Goal: Task Accomplishment & Management: Use online tool/utility

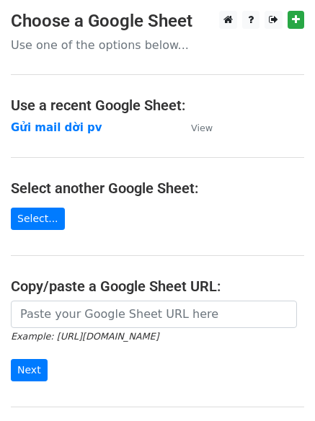
click at [91, 134] on td "Gửi mail dời pv" at bounding box center [94, 128] width 166 height 17
click at [76, 129] on strong "Gửi mail dời pv" at bounding box center [56, 127] width 91 height 13
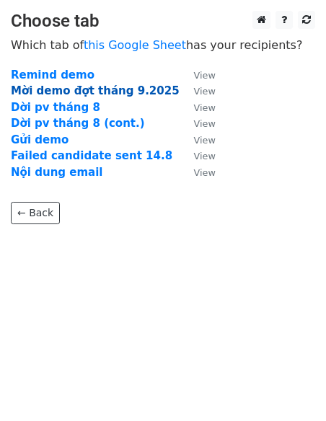
click at [55, 95] on strong "Mời demo đợt tháng 9.2025" at bounding box center [95, 90] width 169 height 13
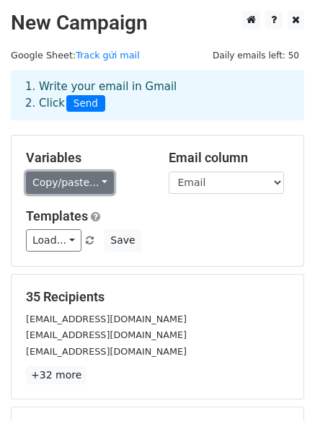
click at [92, 178] on link "Copy/paste..." at bounding box center [70, 182] width 88 height 22
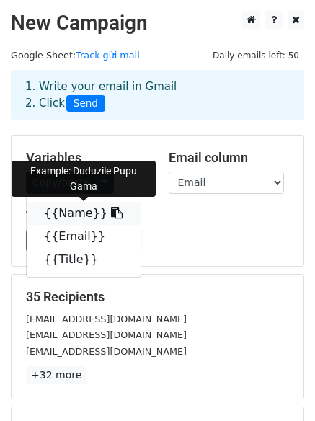
click at [69, 212] on link "{{Name}}" at bounding box center [84, 213] width 114 height 23
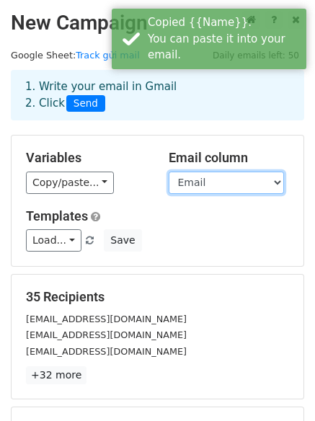
click at [229, 186] on select "Name Email Title" at bounding box center [226, 182] width 115 height 22
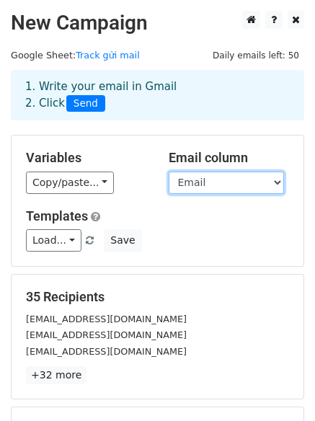
click at [169, 171] on select "Name Email Title" at bounding box center [226, 182] width 115 height 22
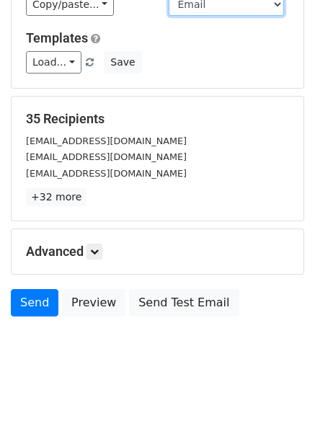
scroll to position [179, 0]
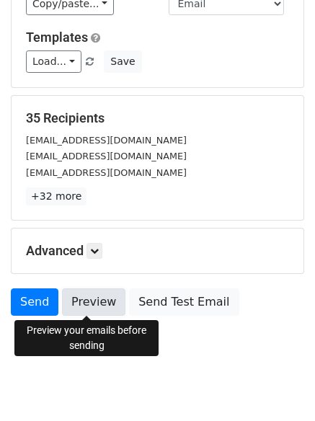
click at [87, 295] on link "Preview" at bounding box center [93, 301] width 63 height 27
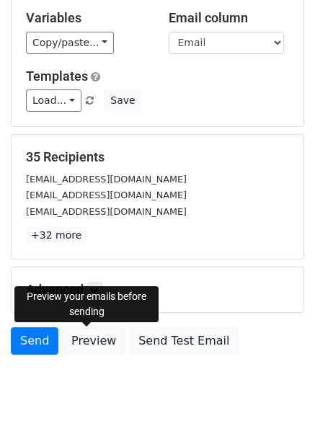
scroll to position [196, 0]
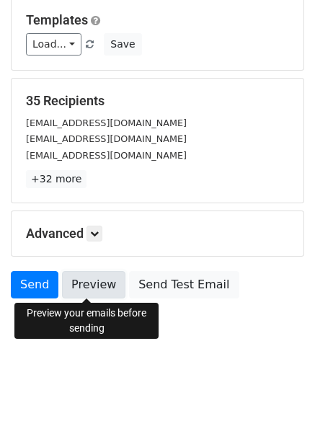
click at [94, 279] on link "Preview" at bounding box center [93, 284] width 63 height 27
click at [90, 278] on link "Preview" at bounding box center [93, 284] width 63 height 27
click at [101, 285] on link "Preview" at bounding box center [93, 284] width 63 height 27
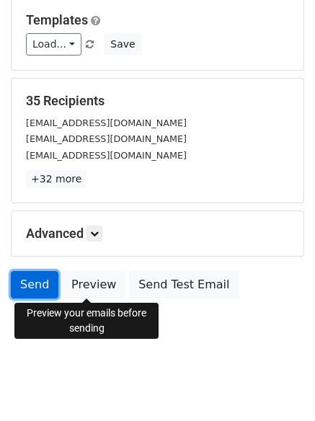
click at [45, 286] on link "Send" at bounding box center [35, 284] width 48 height 27
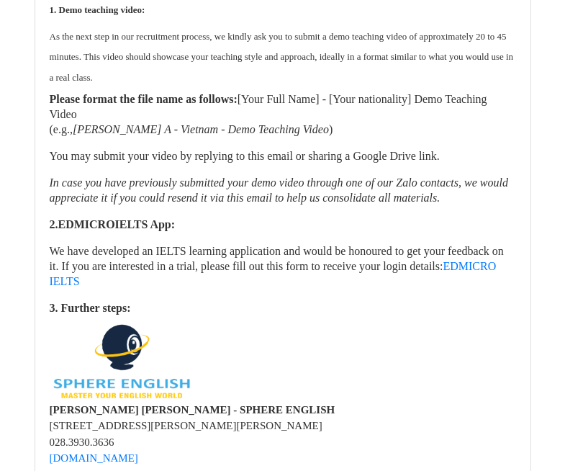
scroll to position [1801, 0]
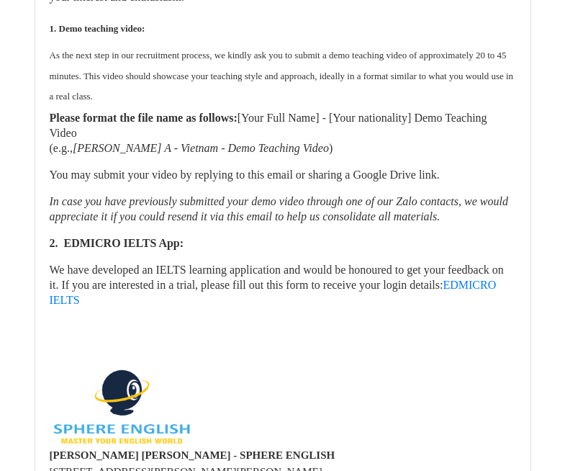
scroll to position [3313, 0]
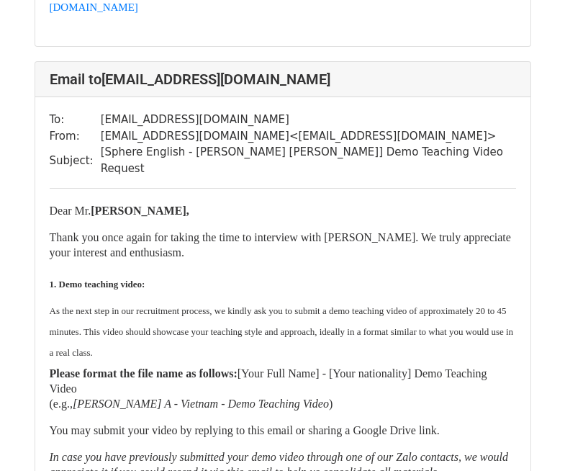
scroll to position [8283, 0]
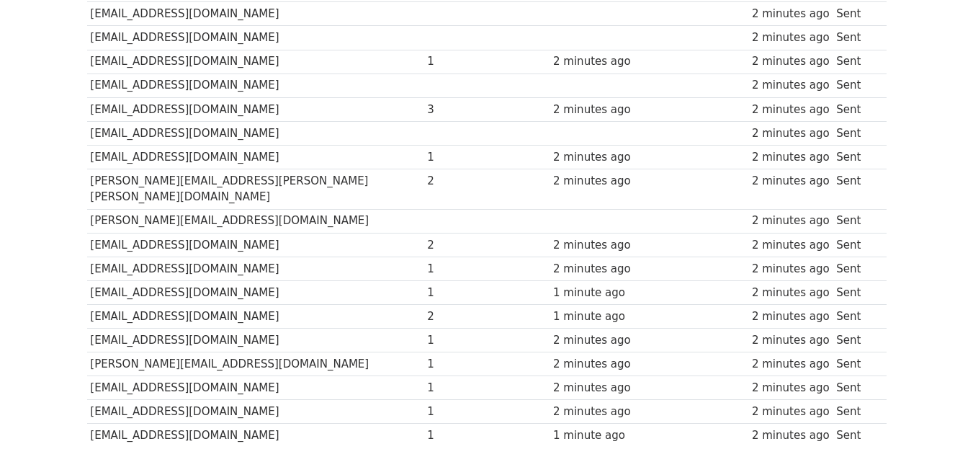
scroll to position [668, 0]
